Goal: Transaction & Acquisition: Download file/media

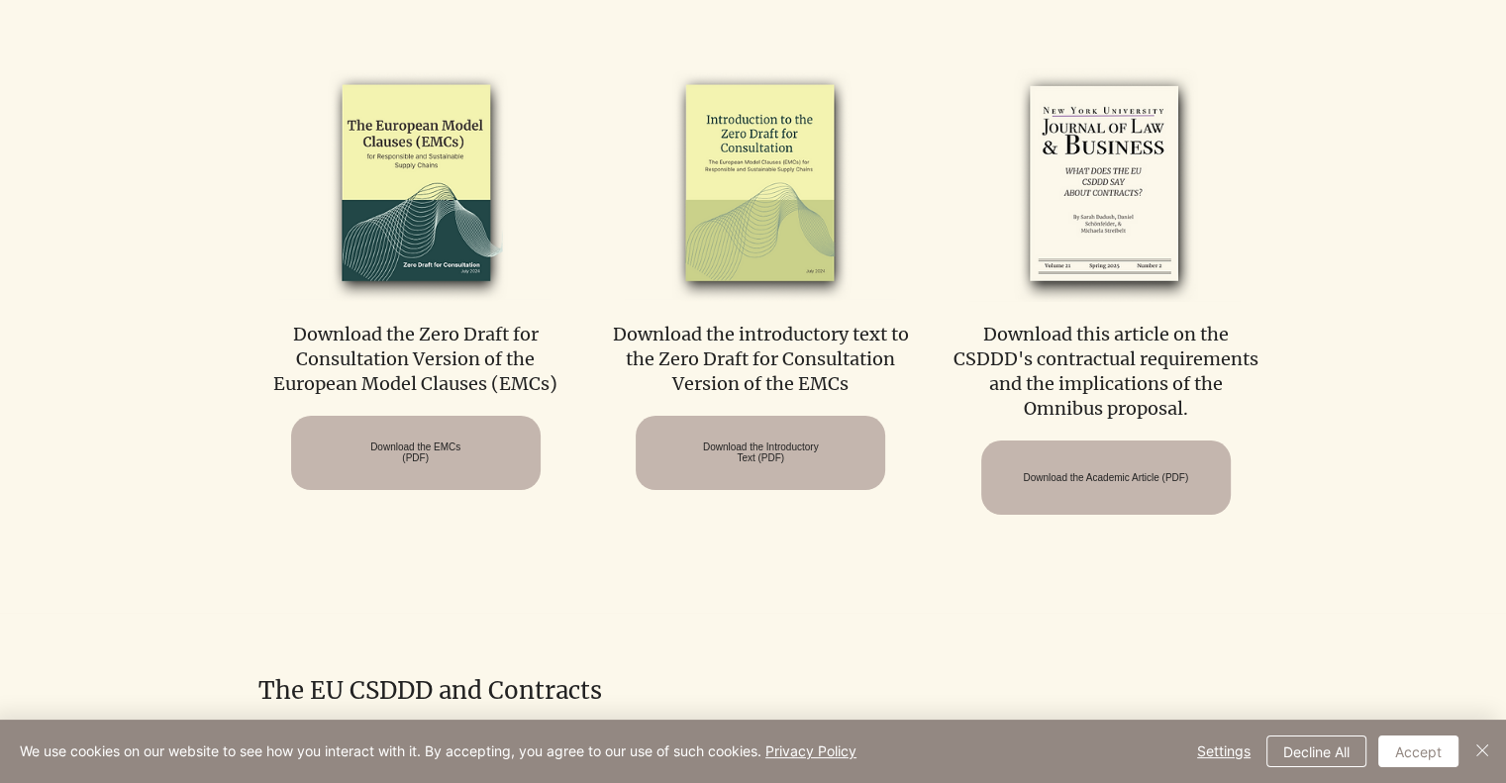
scroll to position [1387, 0]
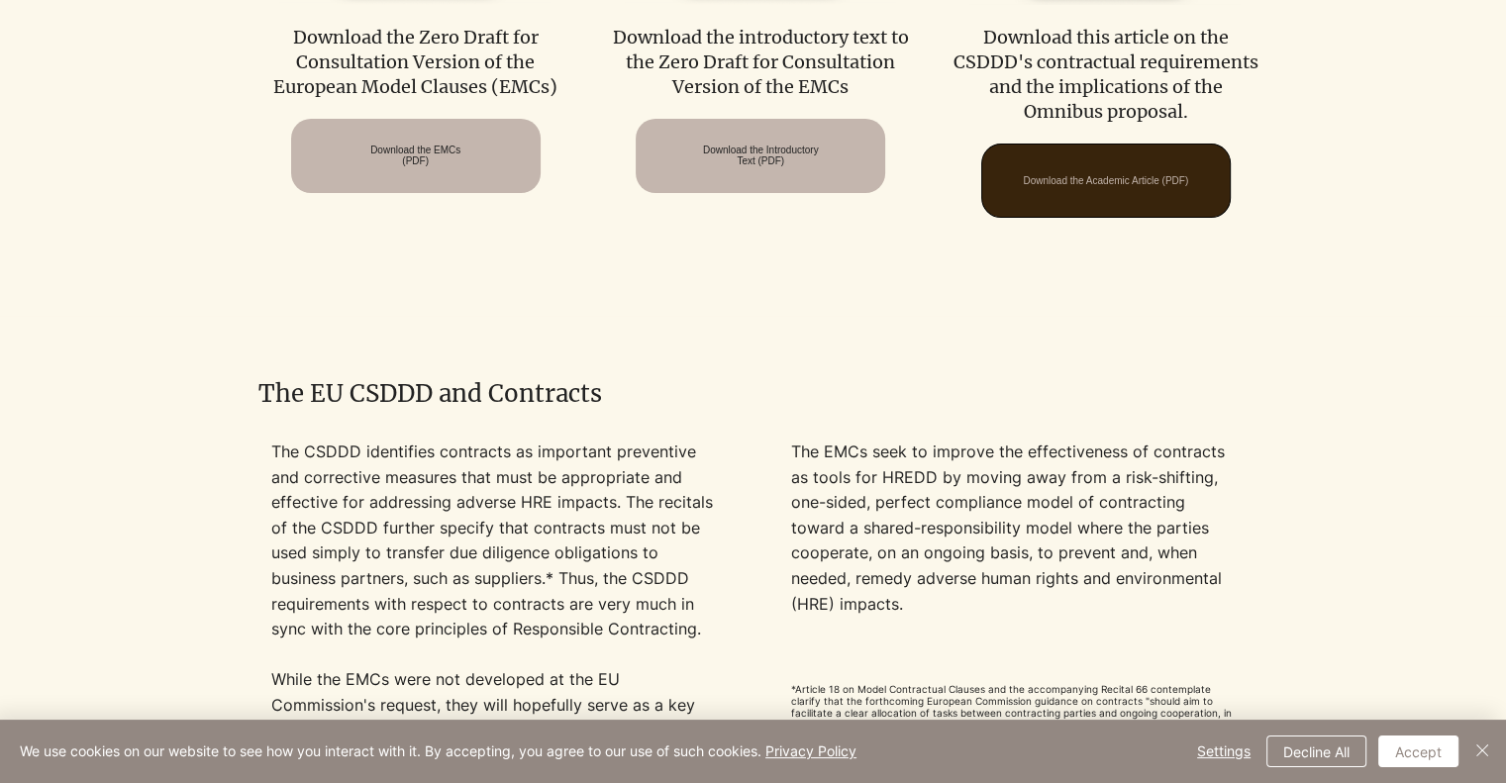
click at [1062, 186] on span "Download the Academic Article (PDF)" at bounding box center [1105, 180] width 165 height 11
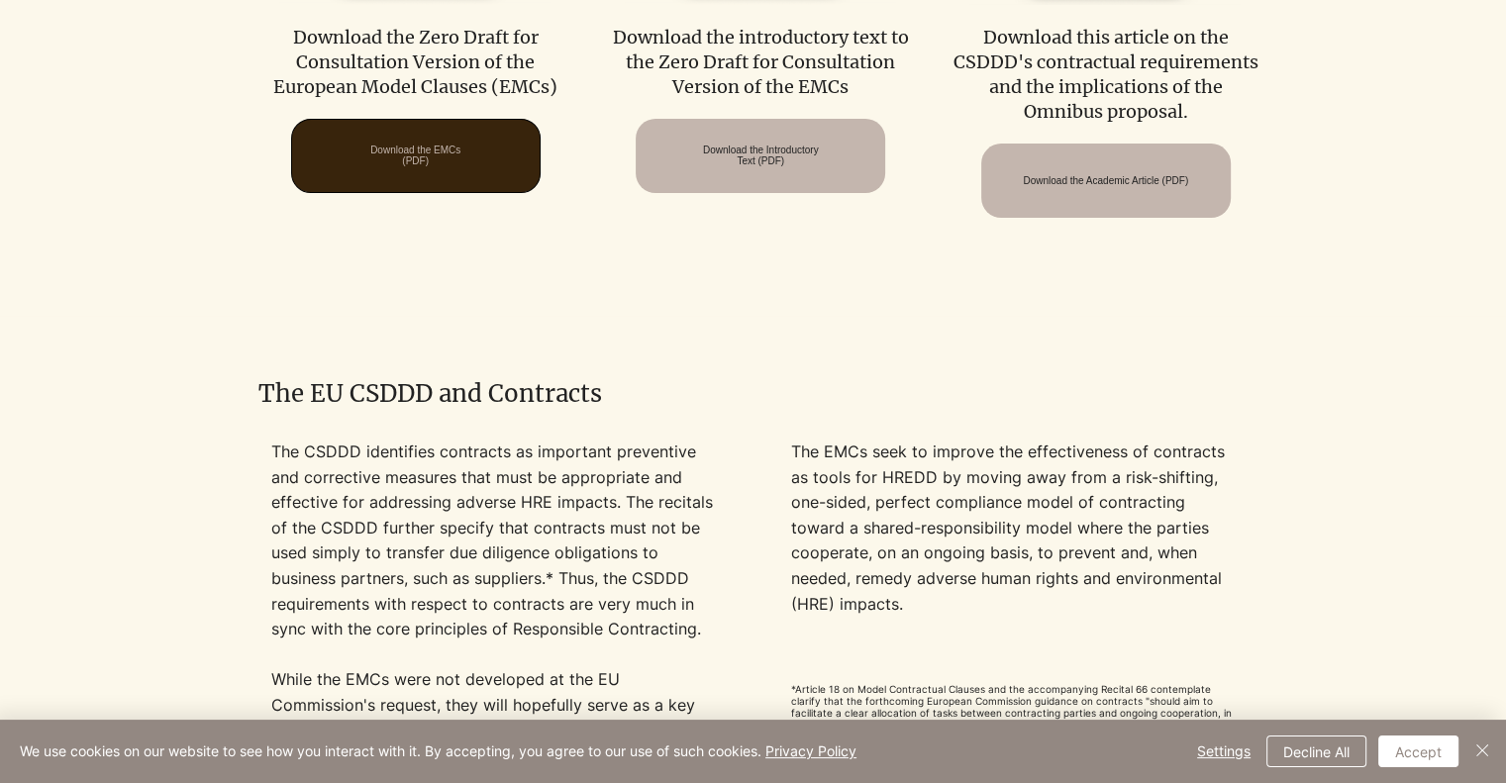
click at [447, 164] on span "Download the EMCs (PDF)" at bounding box center [415, 156] width 90 height 22
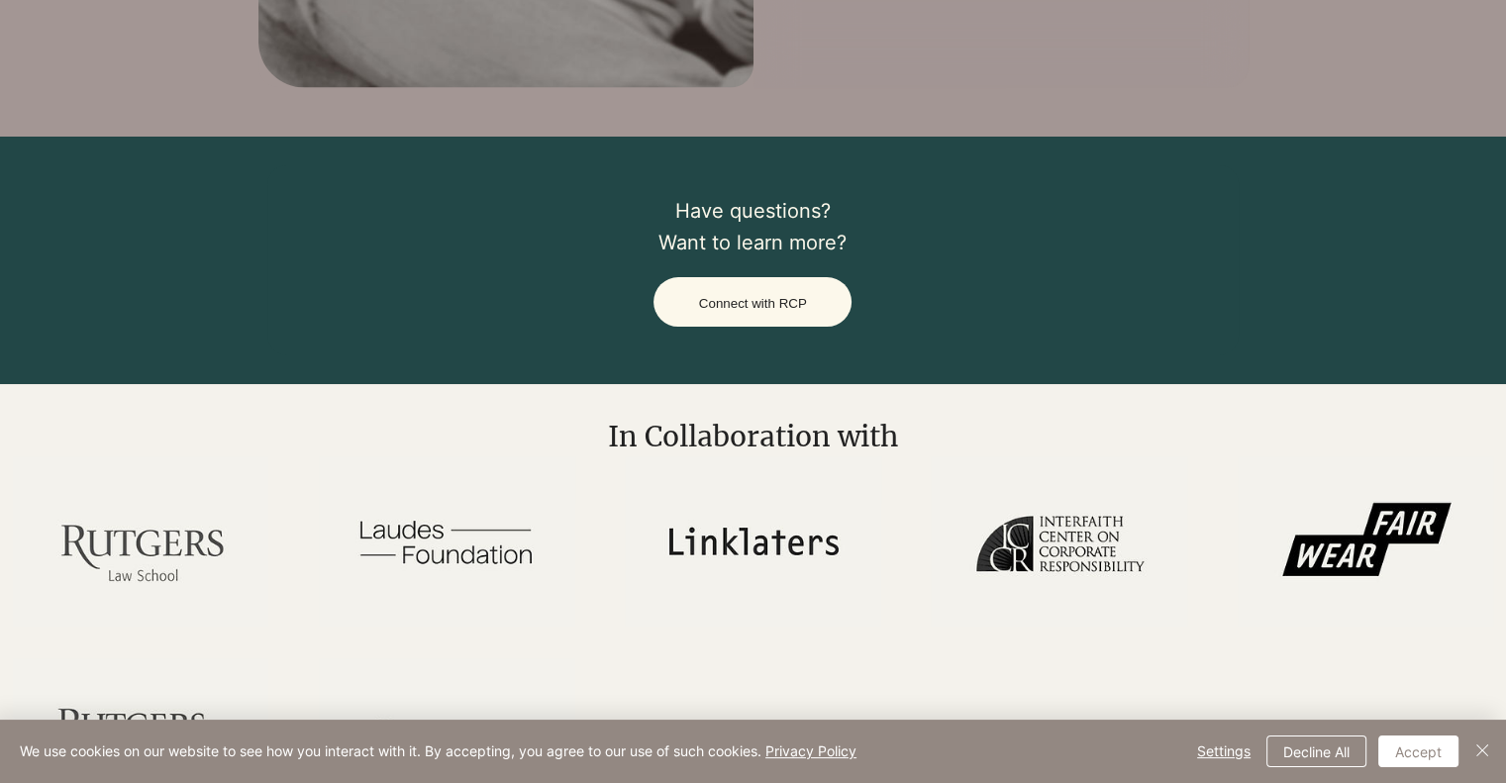
scroll to position [4017, 0]
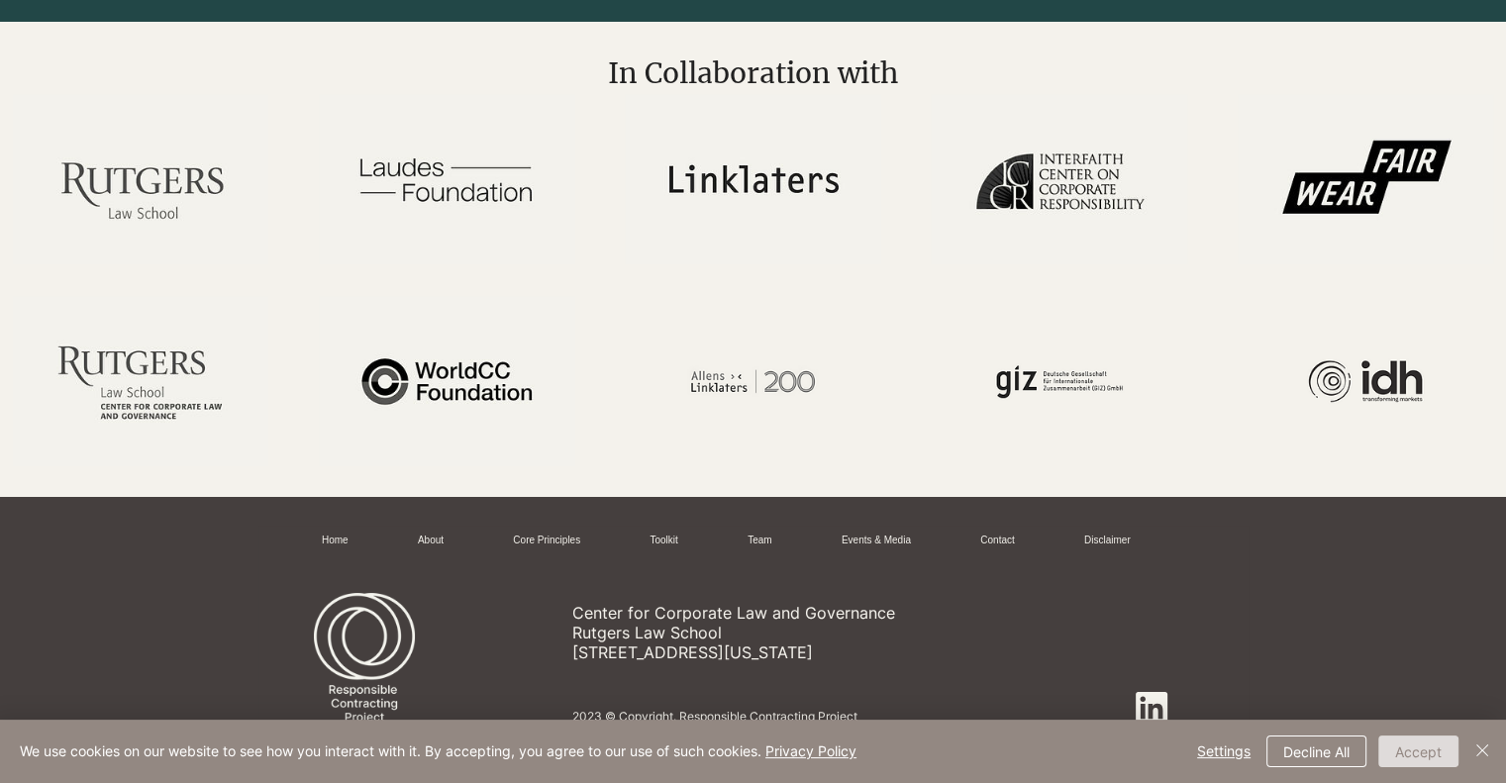
click at [1414, 737] on button "Accept" at bounding box center [1419, 752] width 80 height 32
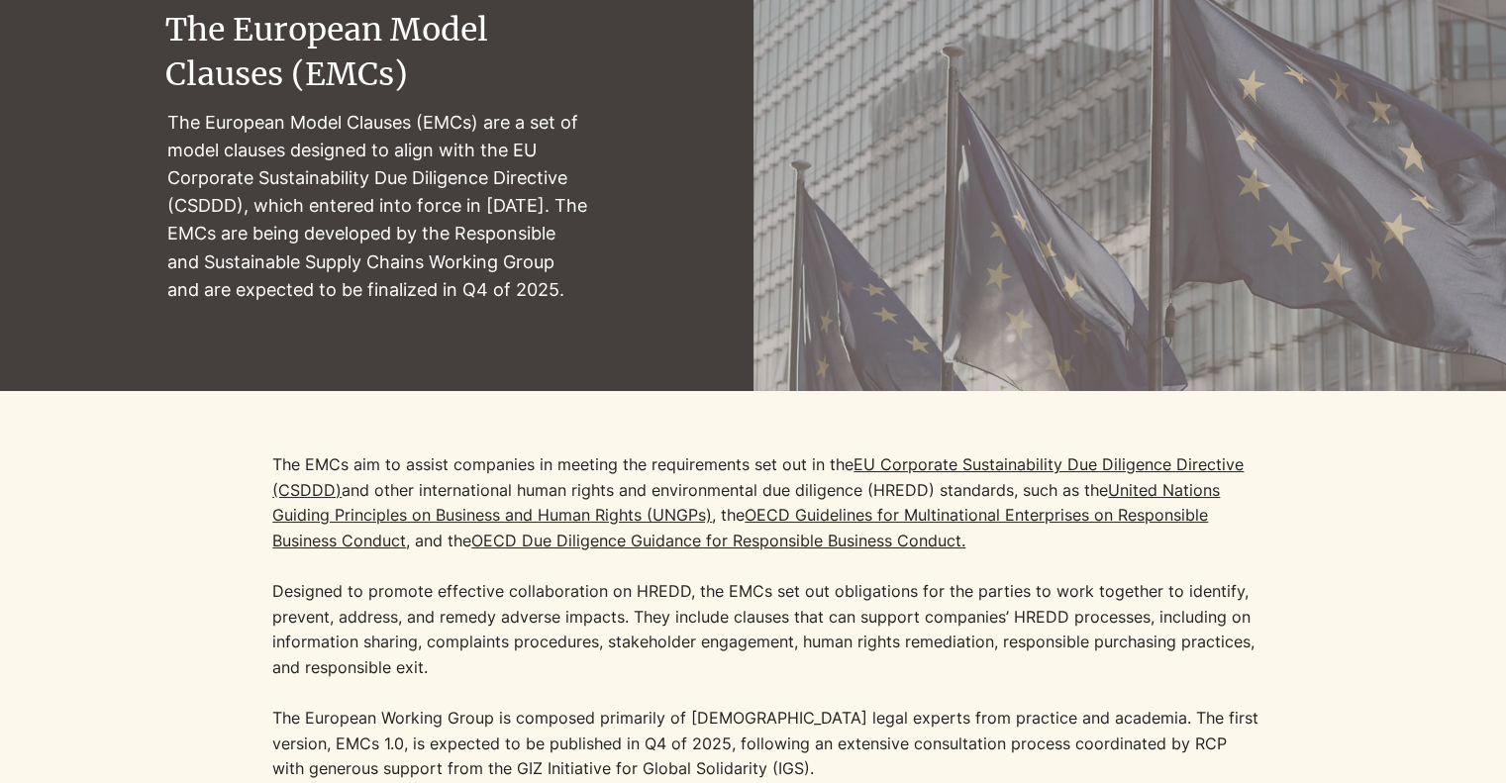
scroll to position [0, 0]
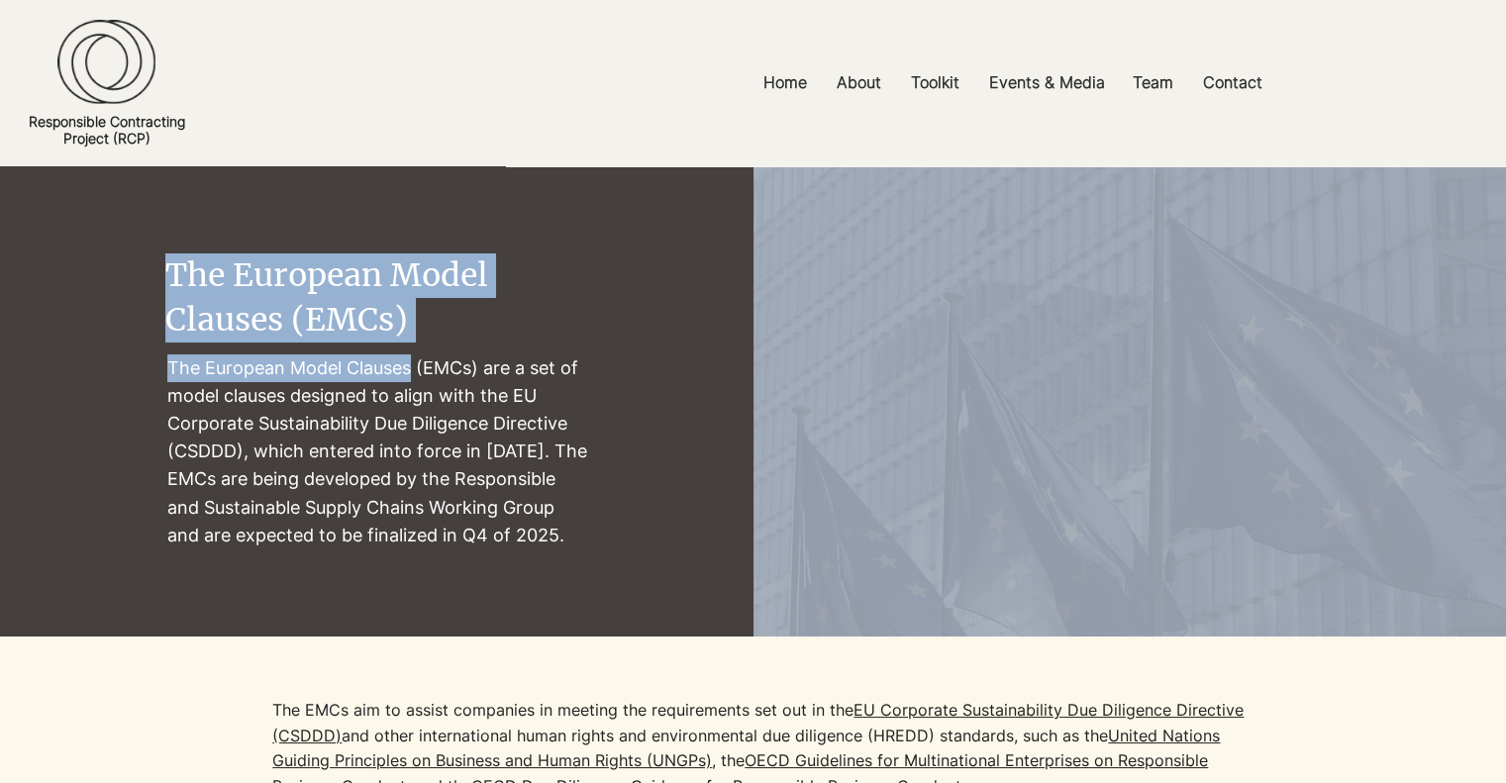
drag, startPoint x: 412, startPoint y: 357, endPoint x: 137, endPoint y: 359, distance: 275.3
click at [137, 359] on section "The European Model Clauses (EMCs) The [DEMOGRAPHIC_DATA] Model Clauses (EMCs) a…" at bounding box center [753, 401] width 1506 height 470
click at [414, 361] on p "The European Model Clauses (EMCs) are a set of model clauses designed to align …" at bounding box center [378, 452] width 422 height 195
click at [408, 356] on p "The European Model Clauses (EMCs) are a set of model clauses designed to align …" at bounding box center [378, 452] width 422 height 195
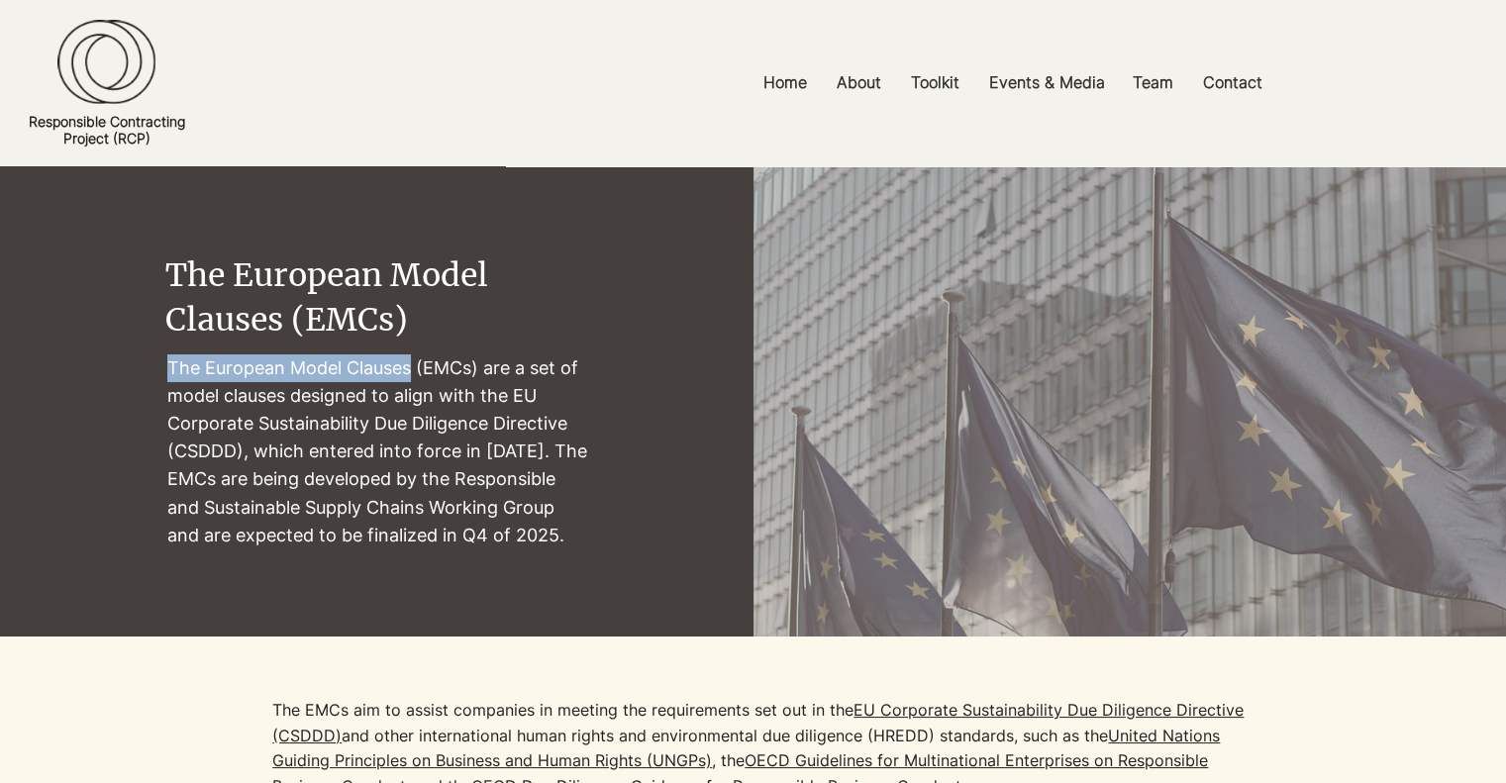
drag, startPoint x: 408, startPoint y: 352, endPoint x: 166, endPoint y: 353, distance: 241.7
click at [167, 355] on p "The European Model Clauses (EMCs) are a set of model clauses designed to align …" at bounding box center [378, 452] width 422 height 195
copy p "The [DEMOGRAPHIC_DATA] Model Clauses"
drag, startPoint x: 479, startPoint y: 115, endPoint x: 463, endPoint y: 156, distance: 44.5
click at [479, 117] on div at bounding box center [753, 83] width 1506 height 166
